Goal: Use online tool/utility

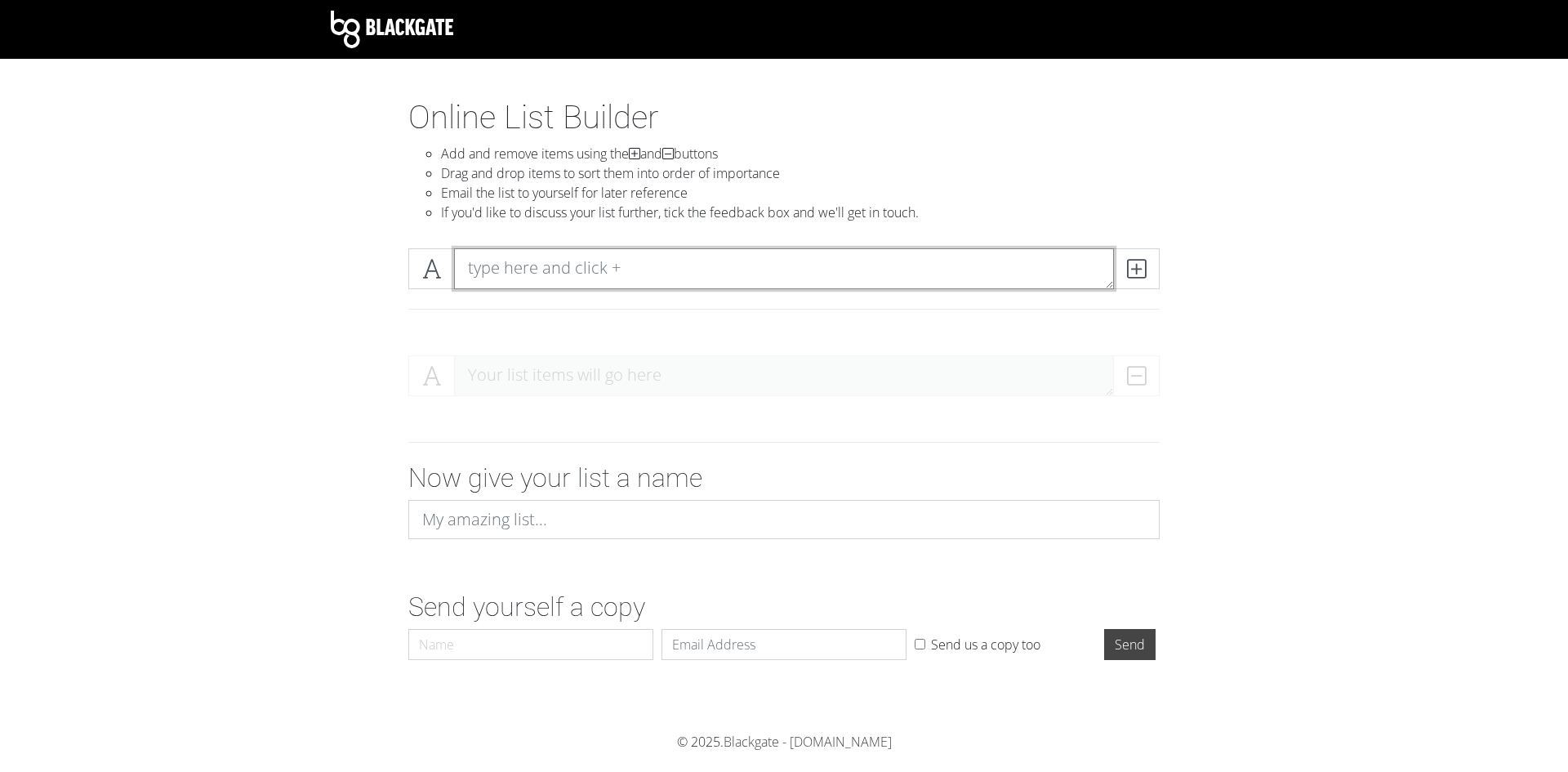
click at [545, 261] on textarea at bounding box center [784, 269] width 660 height 41
type textarea "[PERSON_NAME]"
click at [1138, 261] on icon at bounding box center [1136, 269] width 18 height 17
type textarea "[PERSON_NAME]"
click at [1147, 271] on span at bounding box center [1136, 269] width 47 height 41
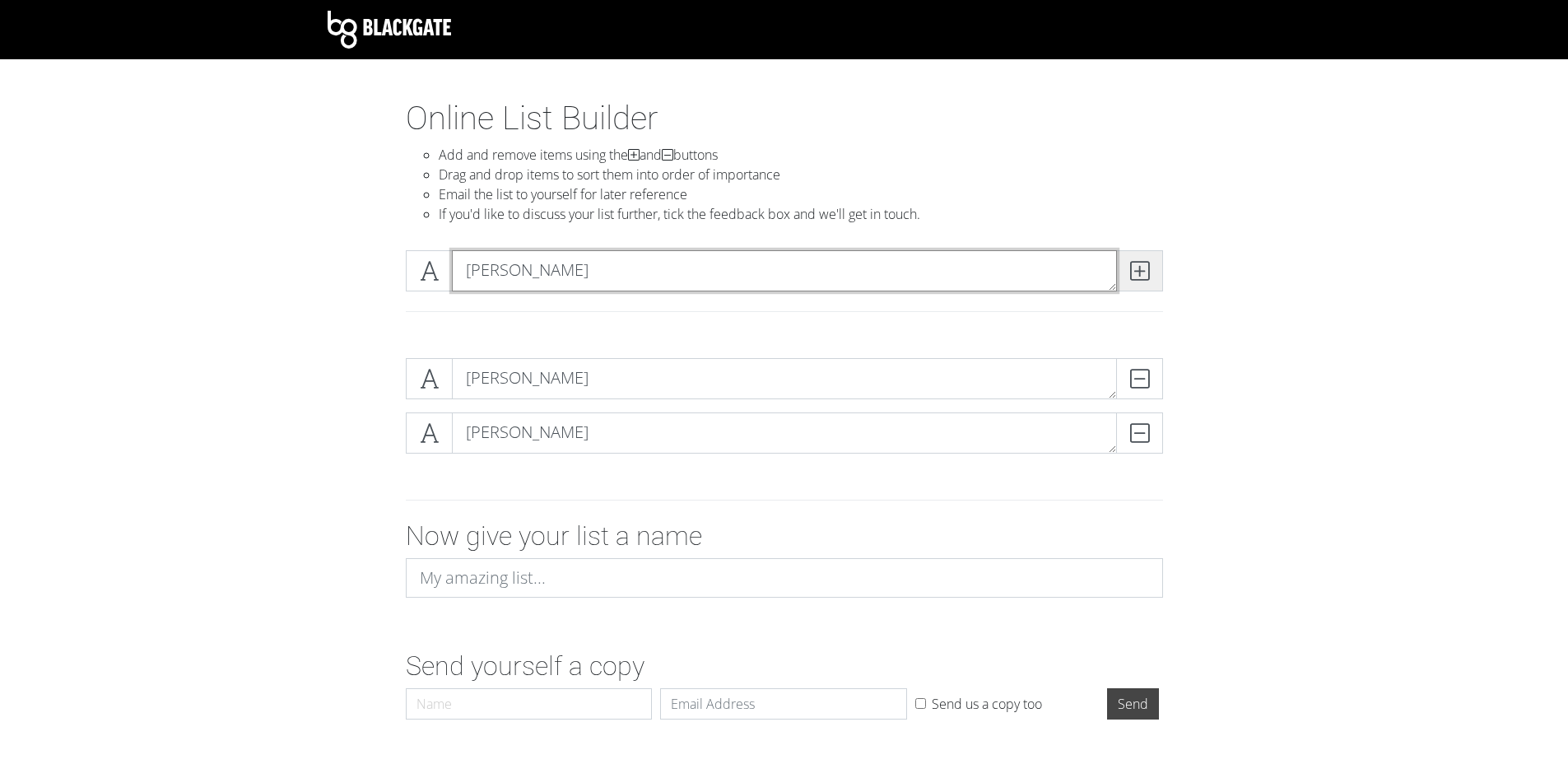
type textarea "[PERSON_NAME]"
click at [1127, 269] on span at bounding box center [1139, 271] width 47 height 41
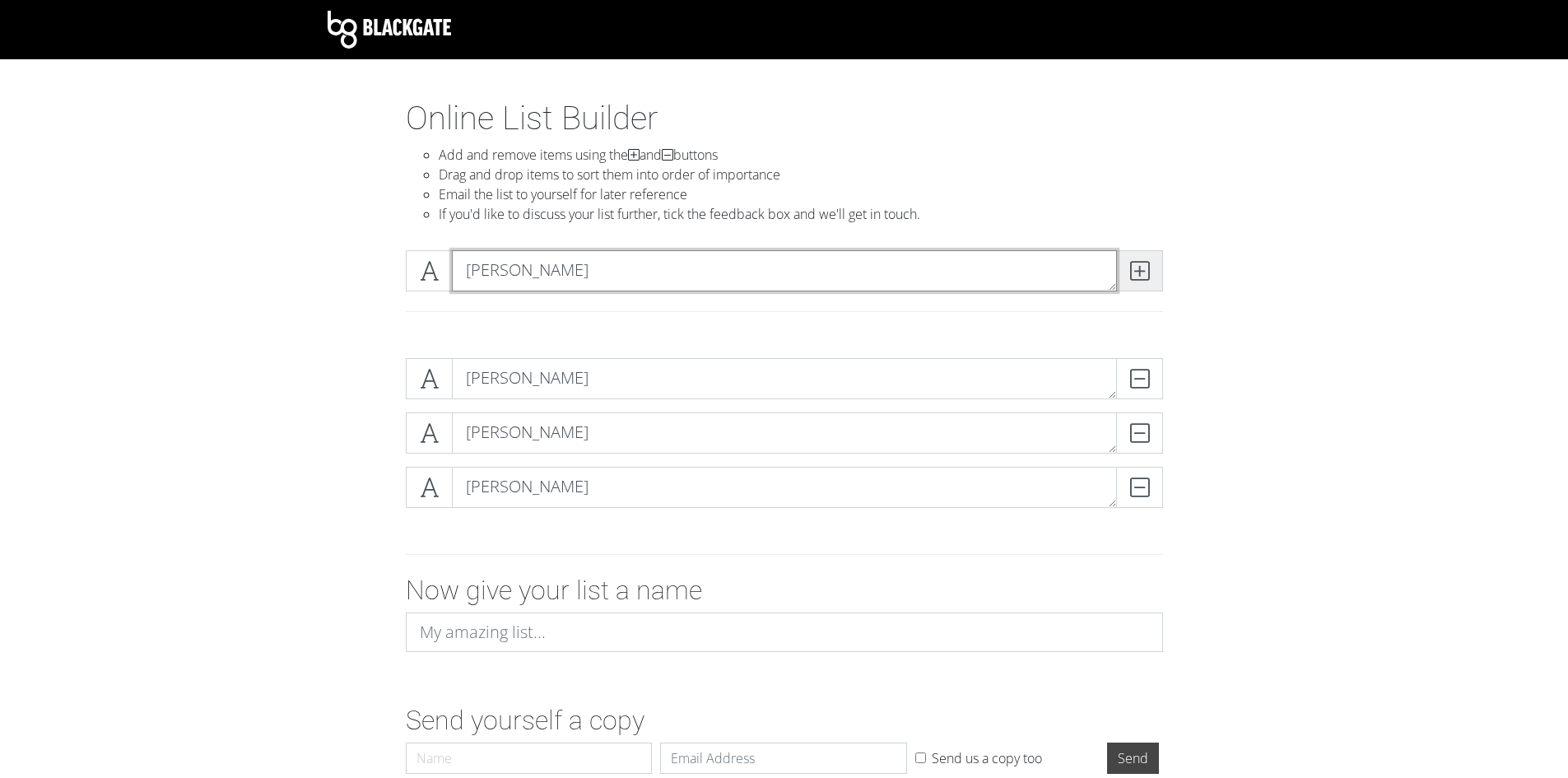
type textarea "[PERSON_NAME]"
click at [1131, 274] on icon at bounding box center [1139, 271] width 19 height 17
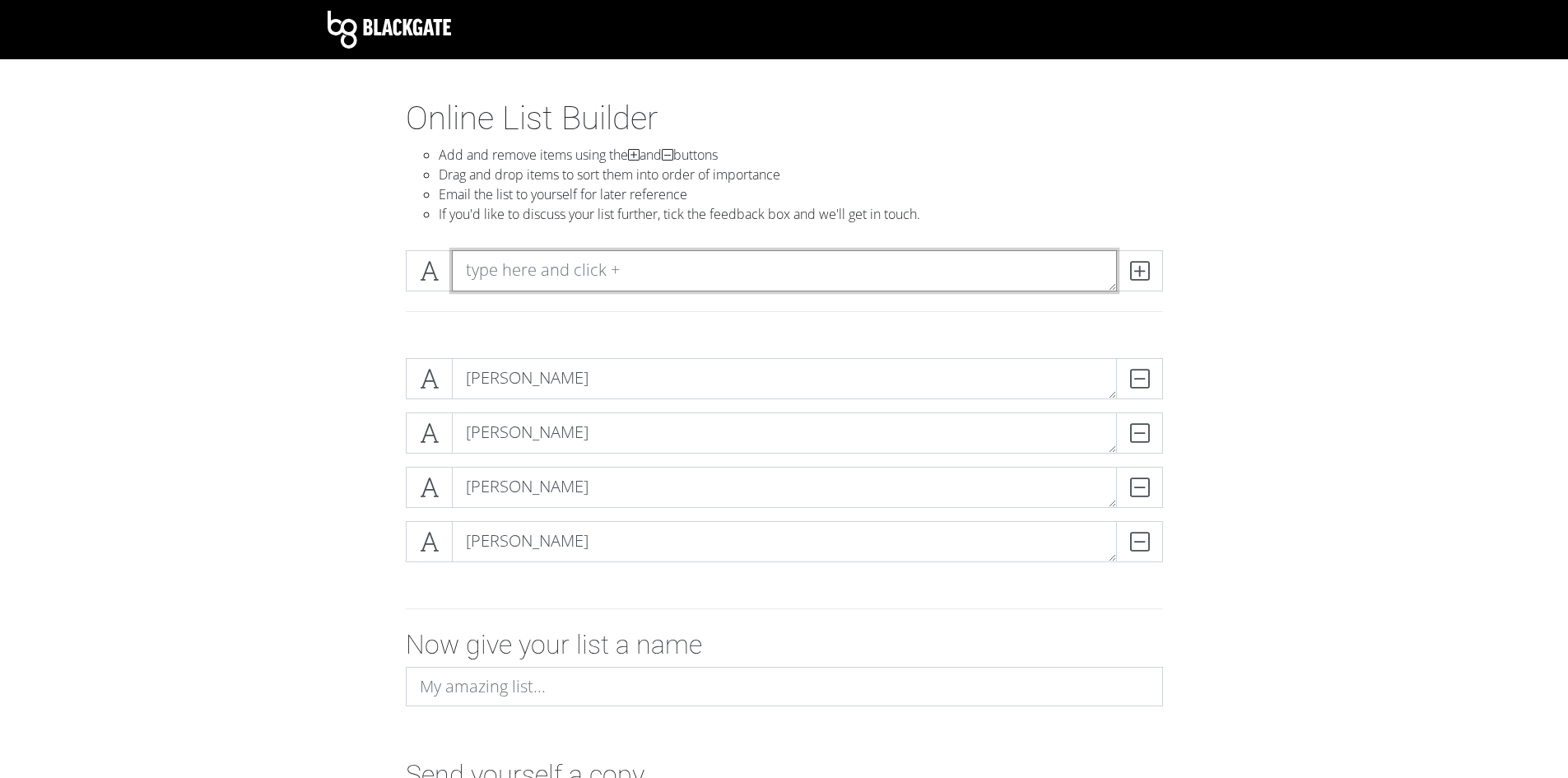
click at [871, 257] on textarea at bounding box center [784, 271] width 665 height 41
type textarea "D"
type textarea "Aryan"
click at [1126, 266] on span at bounding box center [1139, 271] width 47 height 41
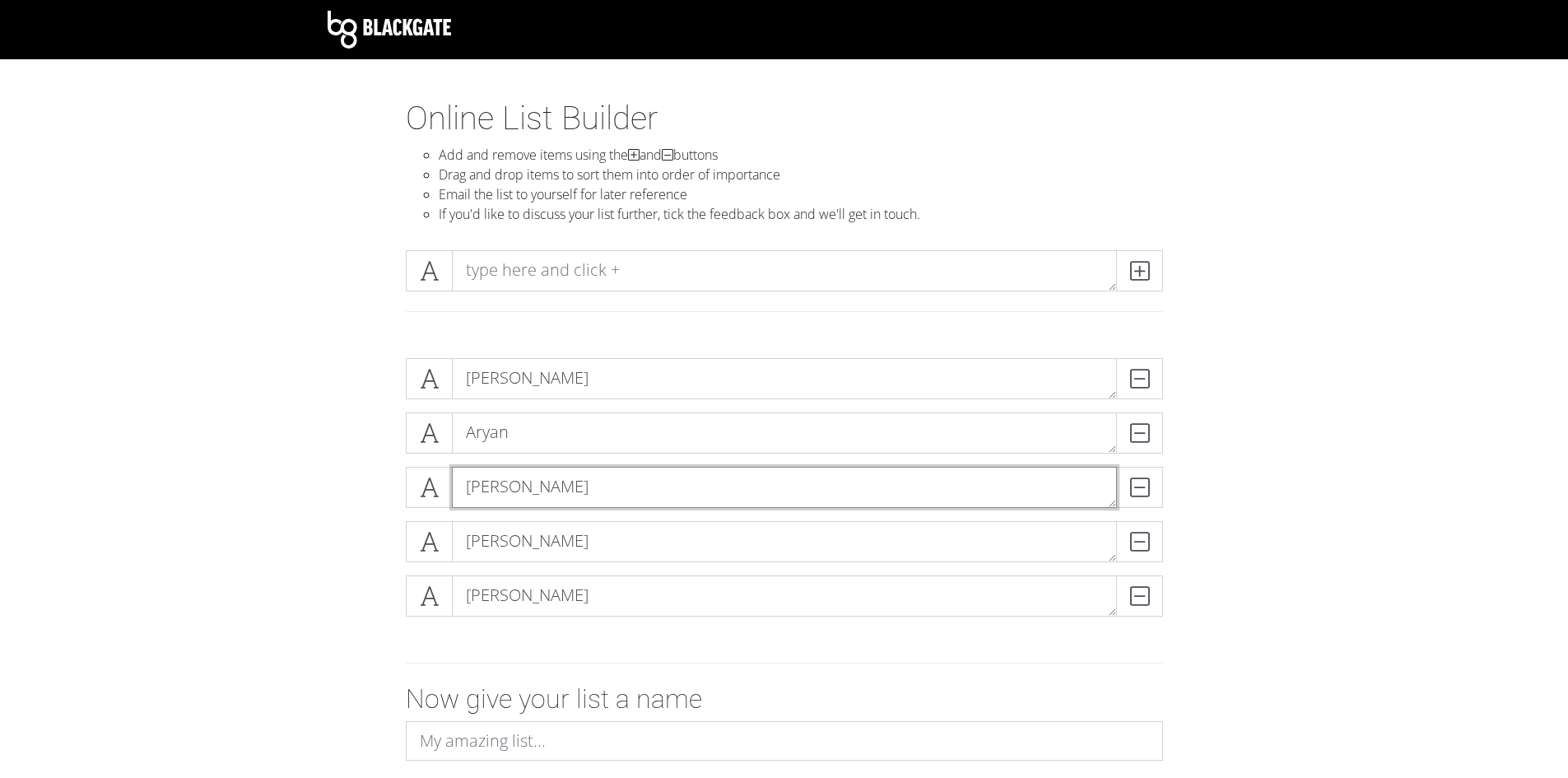
click at [513, 497] on textarea "[PERSON_NAME]" at bounding box center [784, 487] width 665 height 41
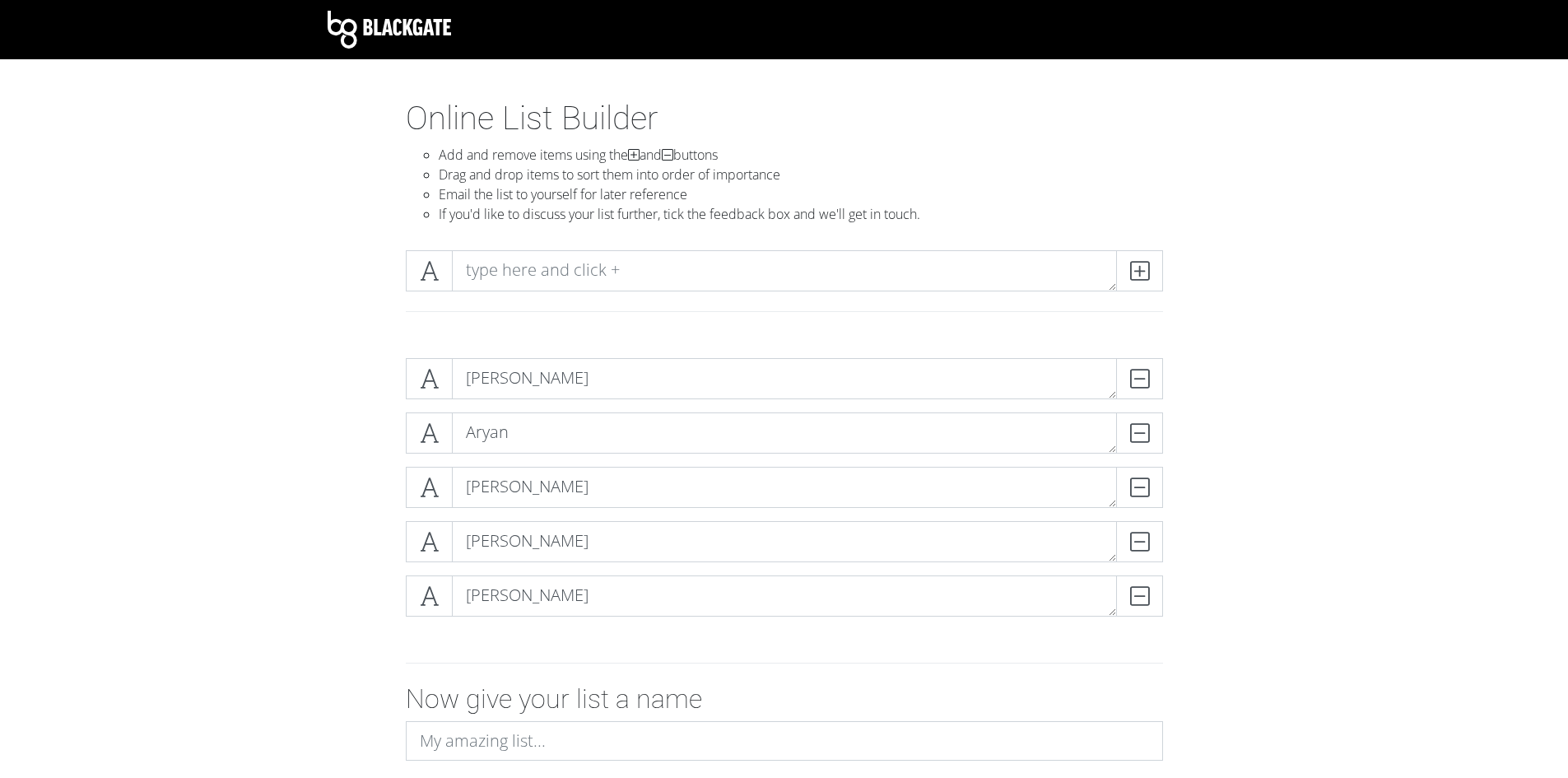
click at [319, 468] on div "[PERSON_NAME] DELETE [PERSON_NAME] [PERSON_NAME] [PERSON_NAME] [PERSON_NAME]" at bounding box center [784, 494] width 938 height 298
click at [339, 488] on div "[PERSON_NAME] DELETE [PERSON_NAME] [PERSON_NAME] [PERSON_NAME] [PERSON_NAME]" at bounding box center [784, 494] width 938 height 298
click at [338, 421] on div "[PERSON_NAME] DELETE [PERSON_NAME] [PERSON_NAME] [PERSON_NAME] [PERSON_NAME]" at bounding box center [784, 494] width 938 height 298
click at [260, 339] on section "Online List Builder Add and remove items using the and buttons Drag and drop it…" at bounding box center [784, 526] width 1568 height 857
click at [388, 339] on div at bounding box center [784, 291] width 938 height 108
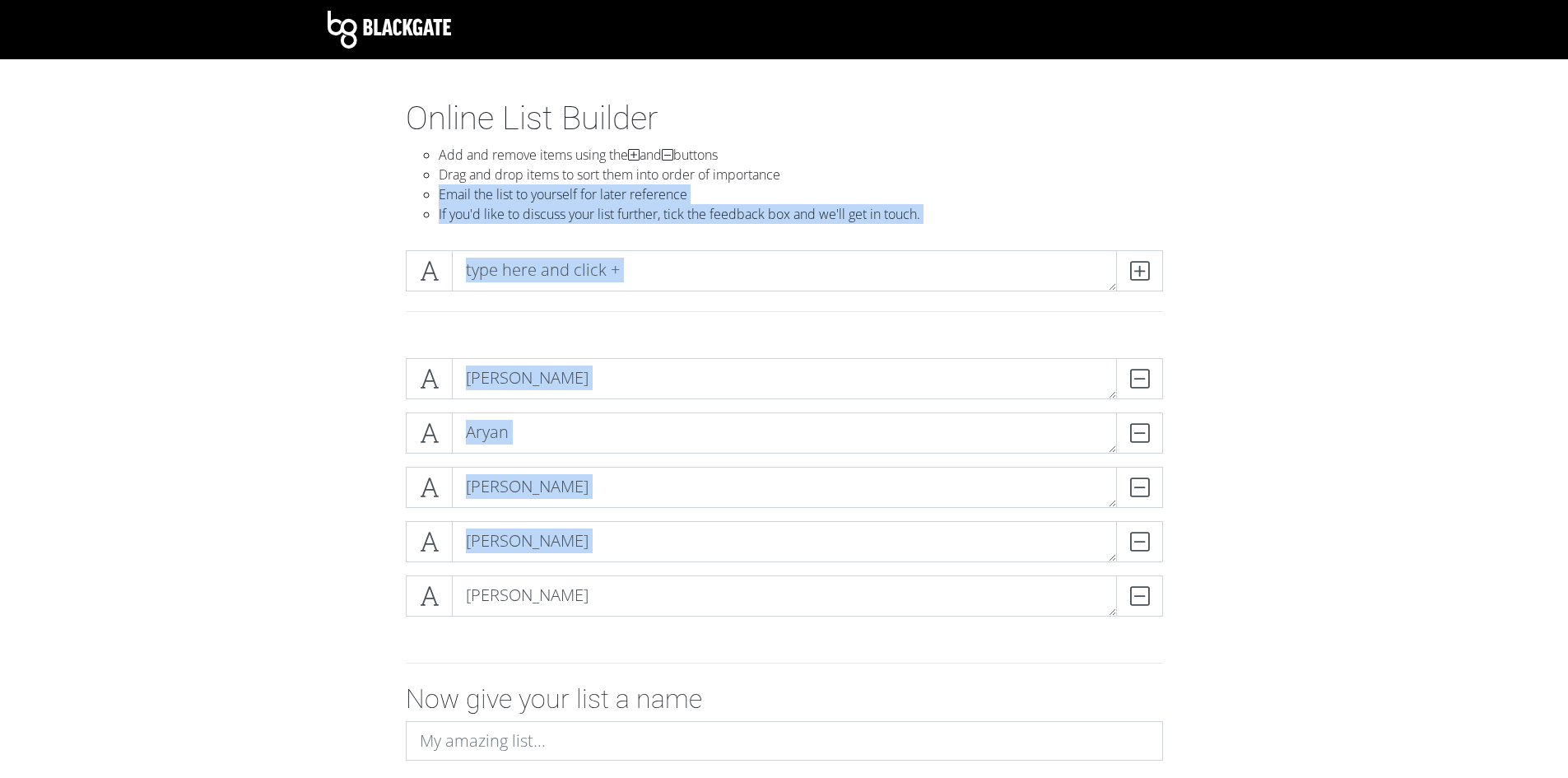
drag, startPoint x: 261, startPoint y: 188, endPoint x: 319, endPoint y: 529, distance: 345.9
click at [346, 605] on section "Online List Builder Add and remove items using the and buttons Drag and drop it…" at bounding box center [784, 526] width 1568 height 857
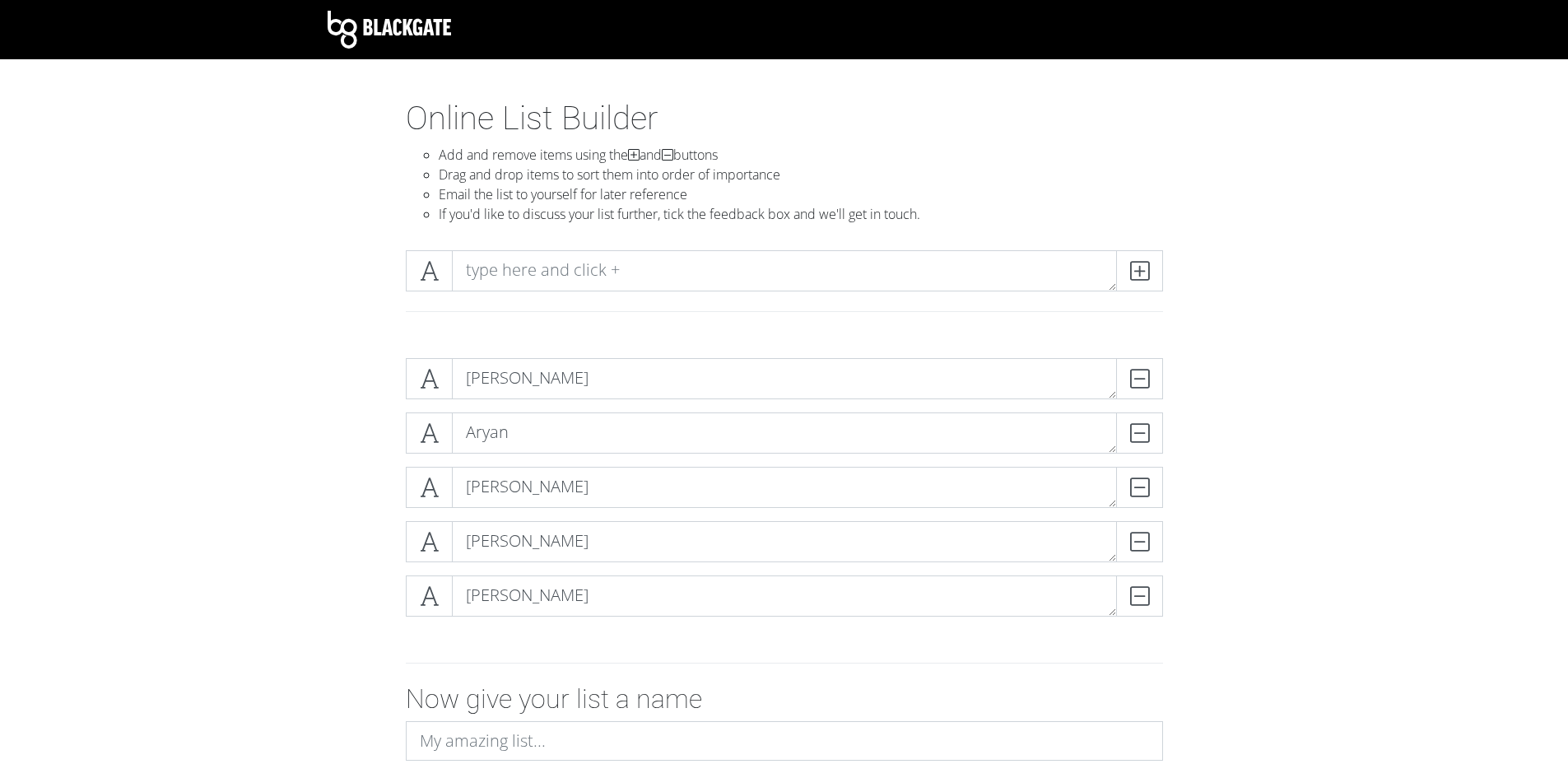
click at [172, 168] on section "Online List Builder Add and remove items using the and buttons Drag and drop it…" at bounding box center [784, 526] width 1568 height 857
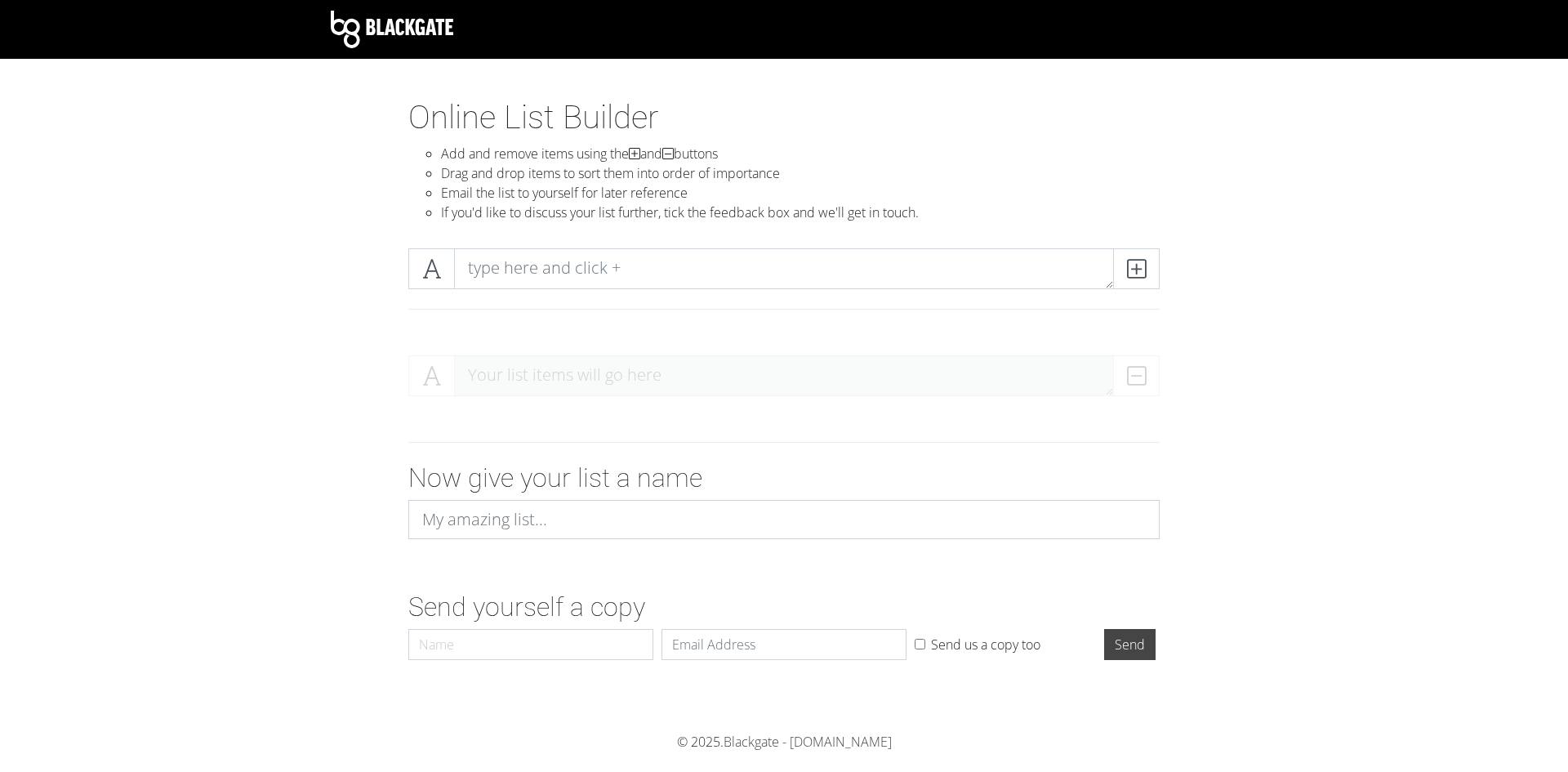
click at [530, 298] on div at bounding box center [784, 275] width 760 height 54
